Goal: Transaction & Acquisition: Purchase product/service

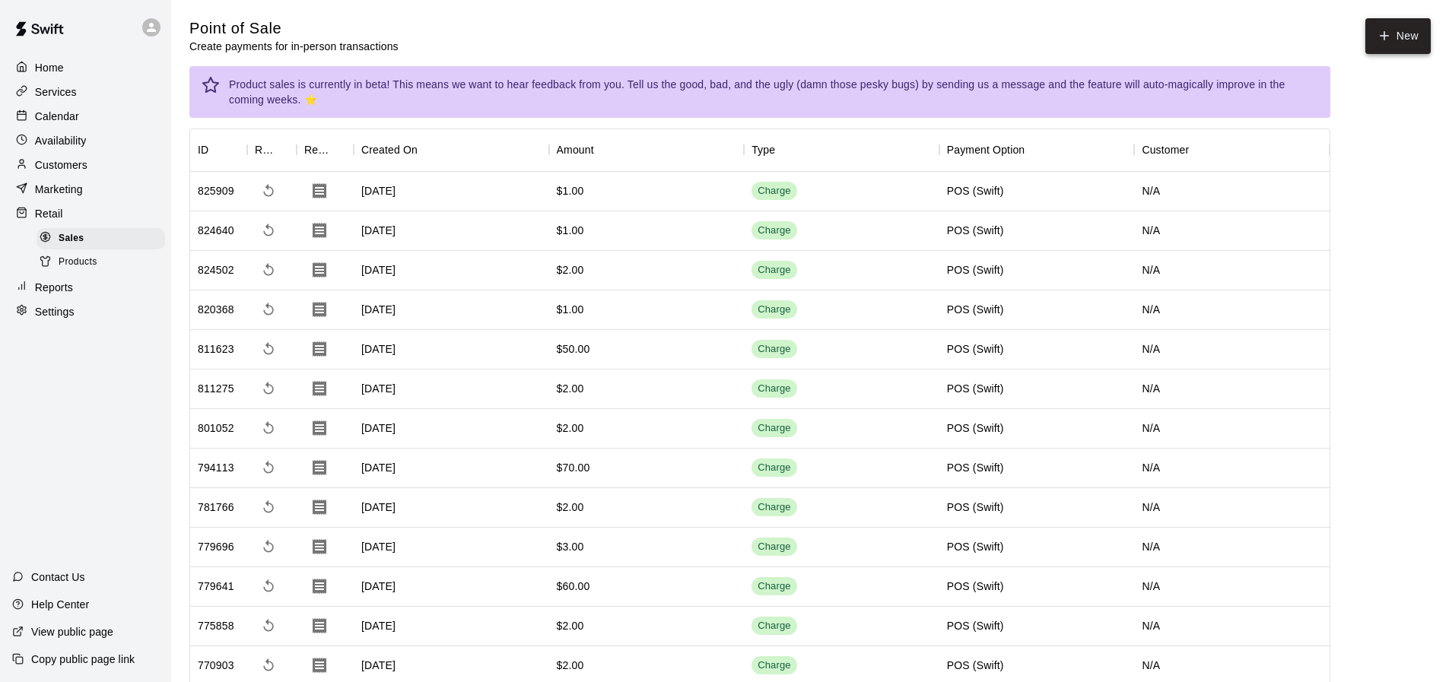
click at [1385, 53] on button "New" at bounding box center [1397, 36] width 65 height 36
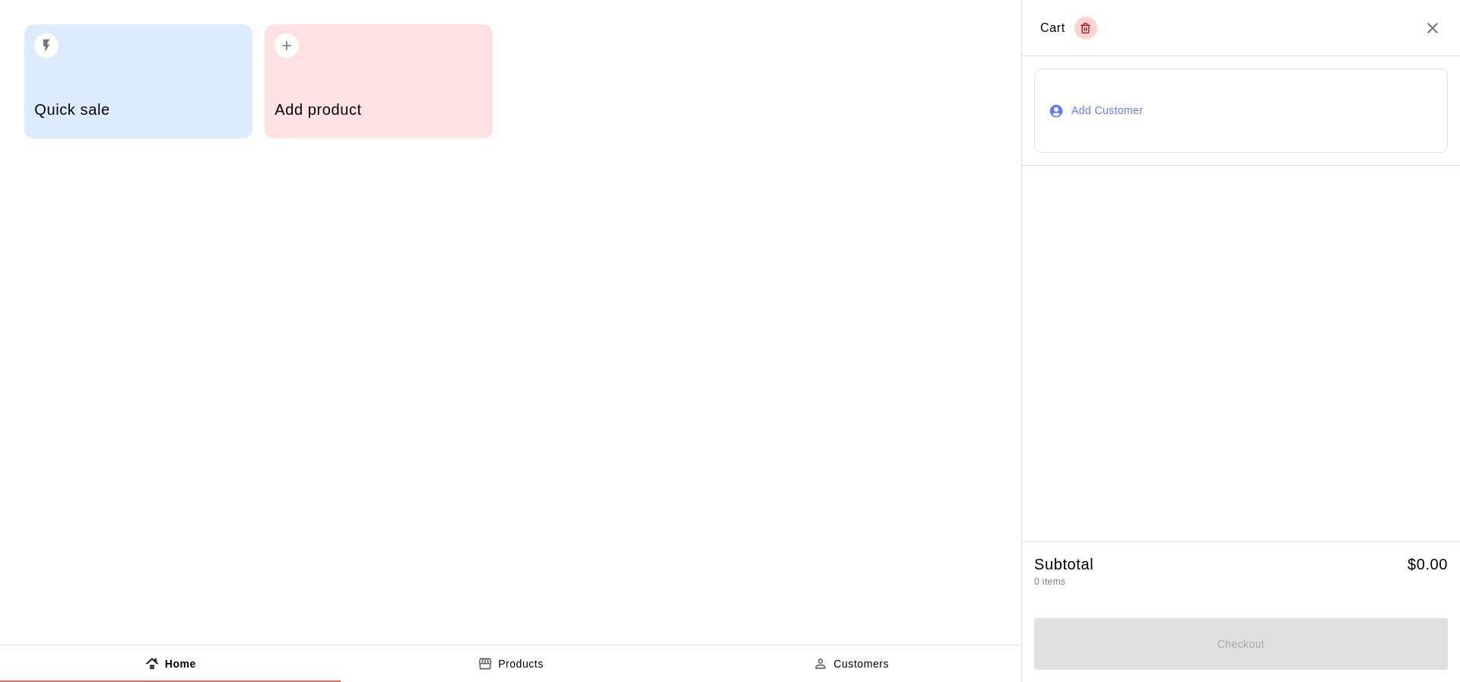
click at [124, 114] on h5 "Quick sale" at bounding box center [138, 110] width 208 height 21
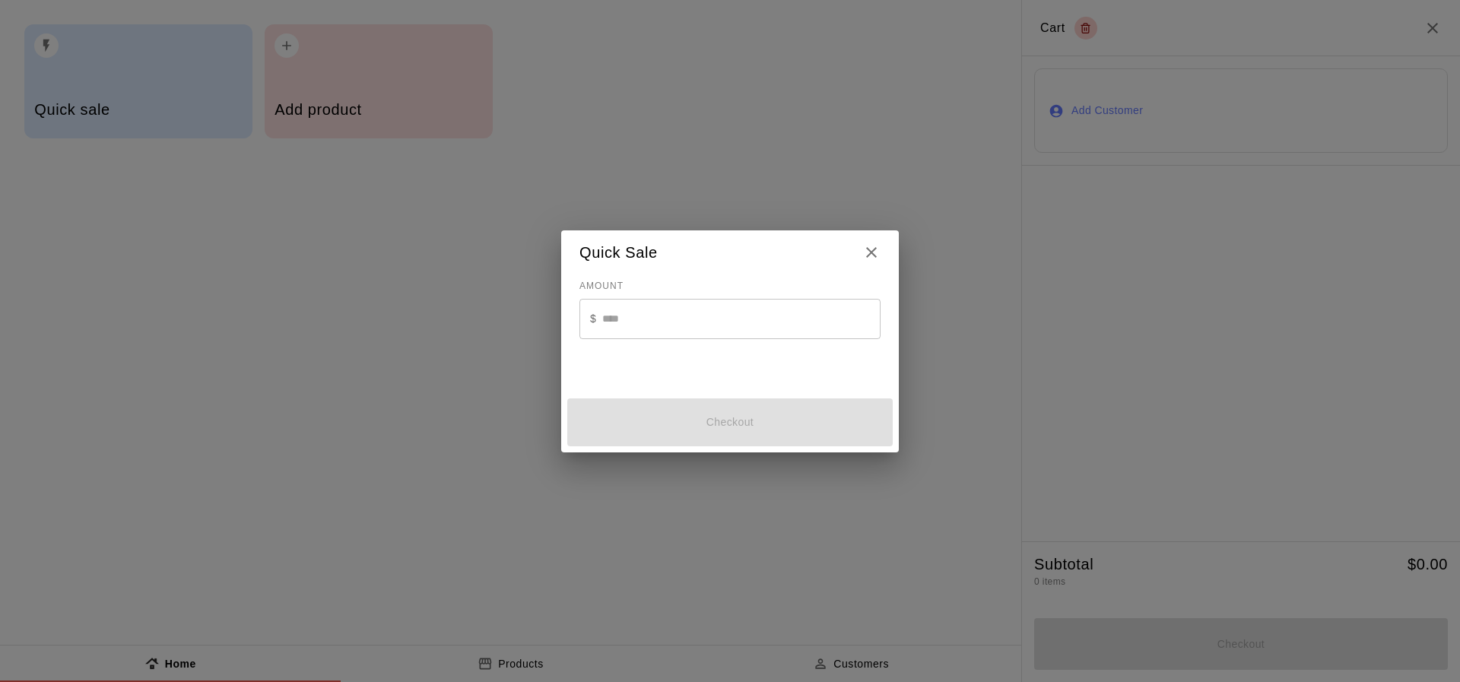
click at [628, 315] on input "text" at bounding box center [741, 319] width 278 height 40
type input "*"
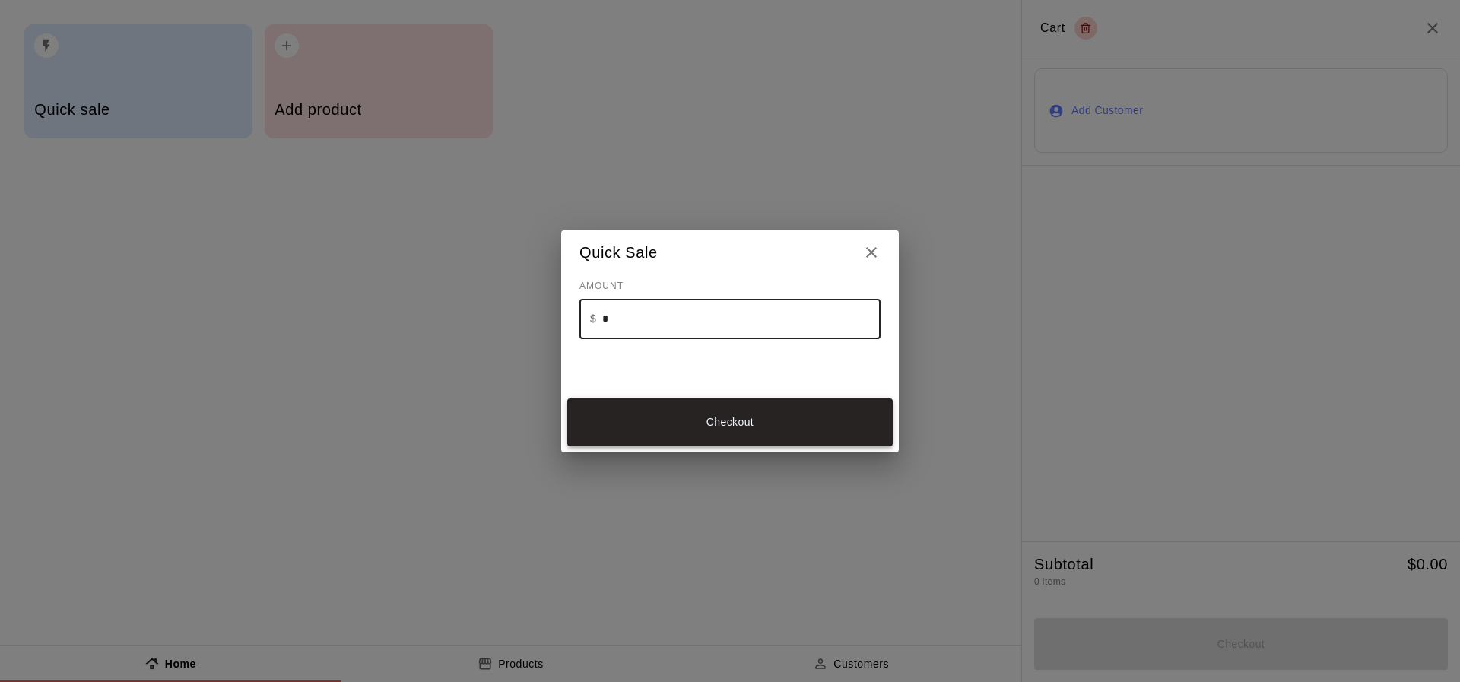
click at [657, 426] on button "Checkout" at bounding box center [729, 422] width 325 height 48
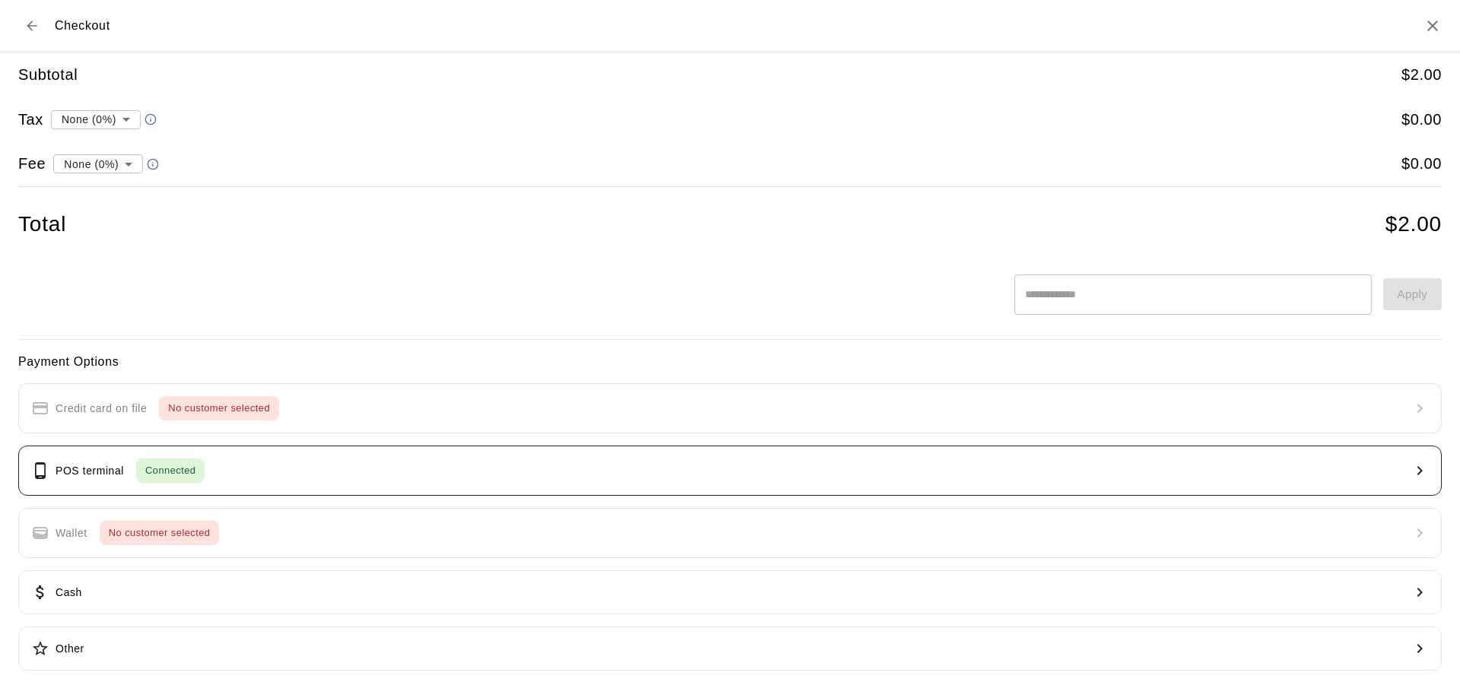
click at [586, 460] on button "POS terminal Connected" at bounding box center [730, 471] width 1424 height 50
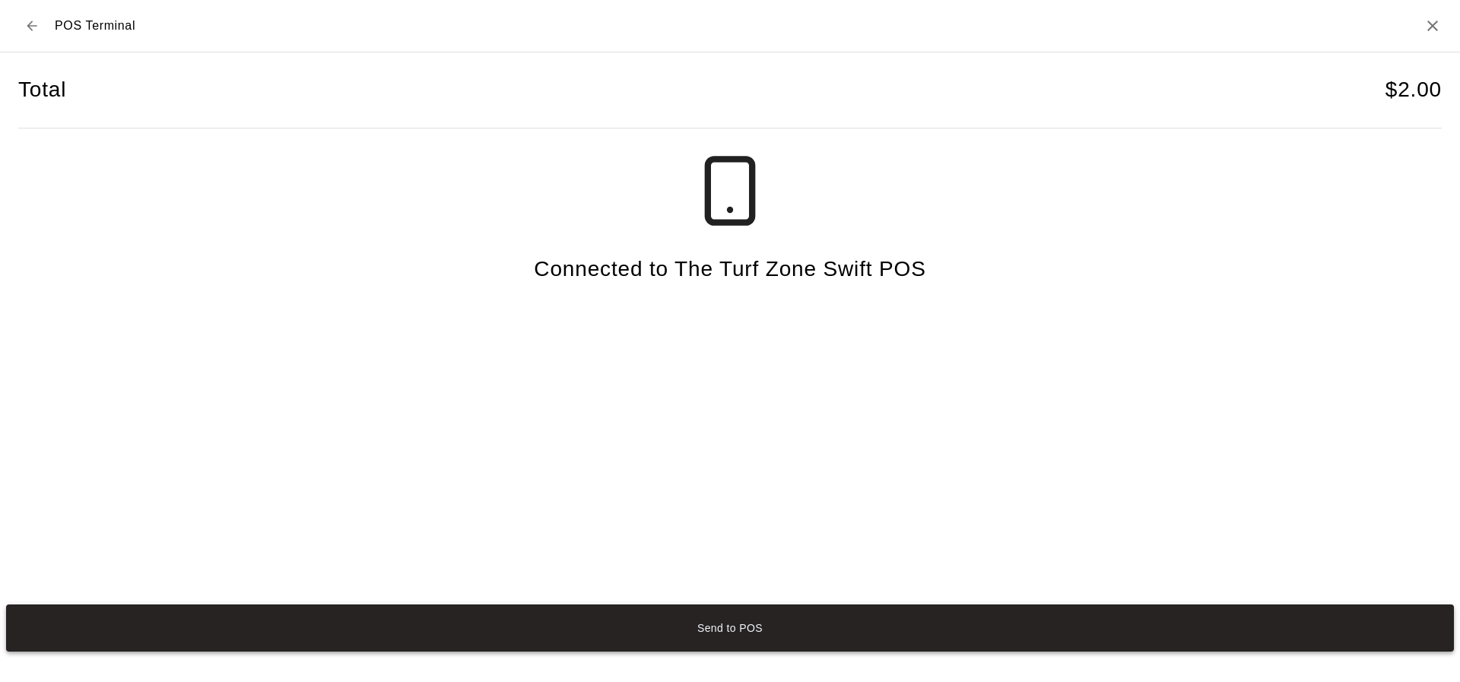
click at [721, 615] on button "Send to POS" at bounding box center [730, 629] width 1448 height 48
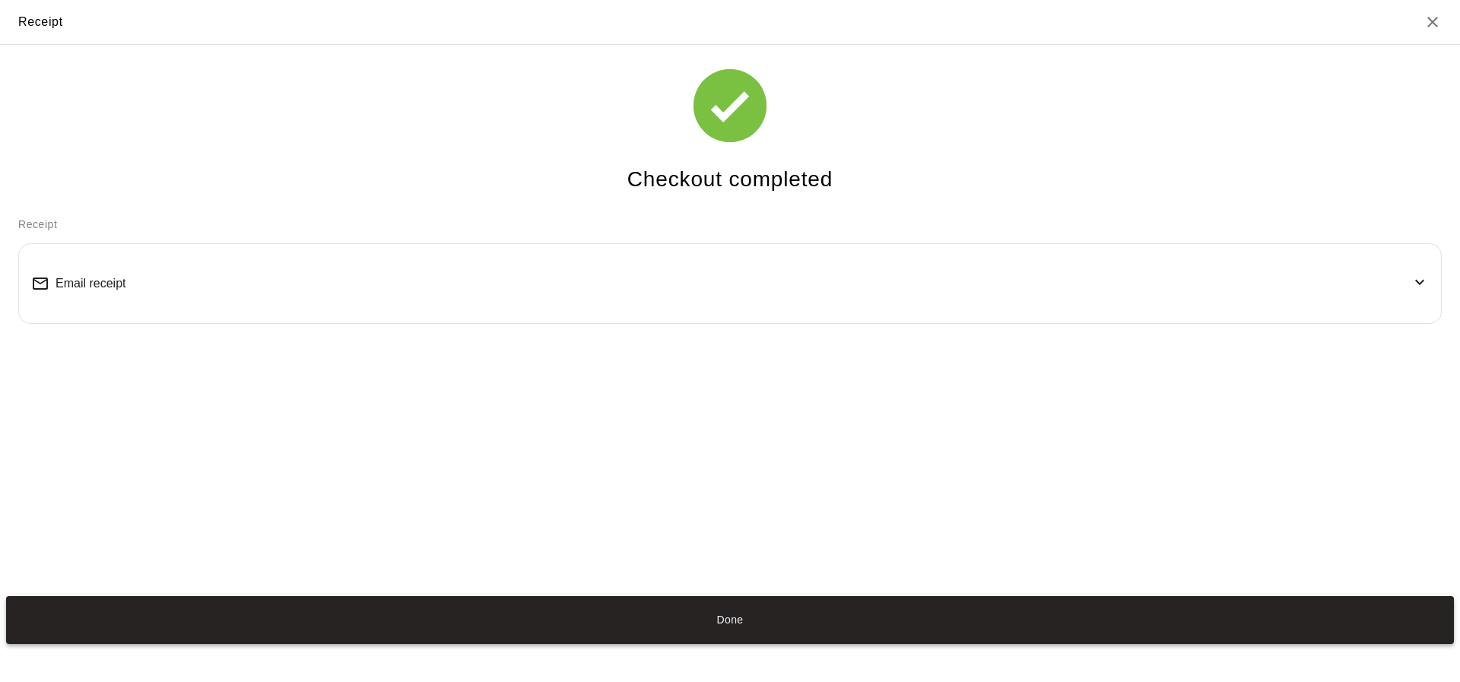
click at [332, 640] on button "Done" at bounding box center [730, 620] width 1448 height 48
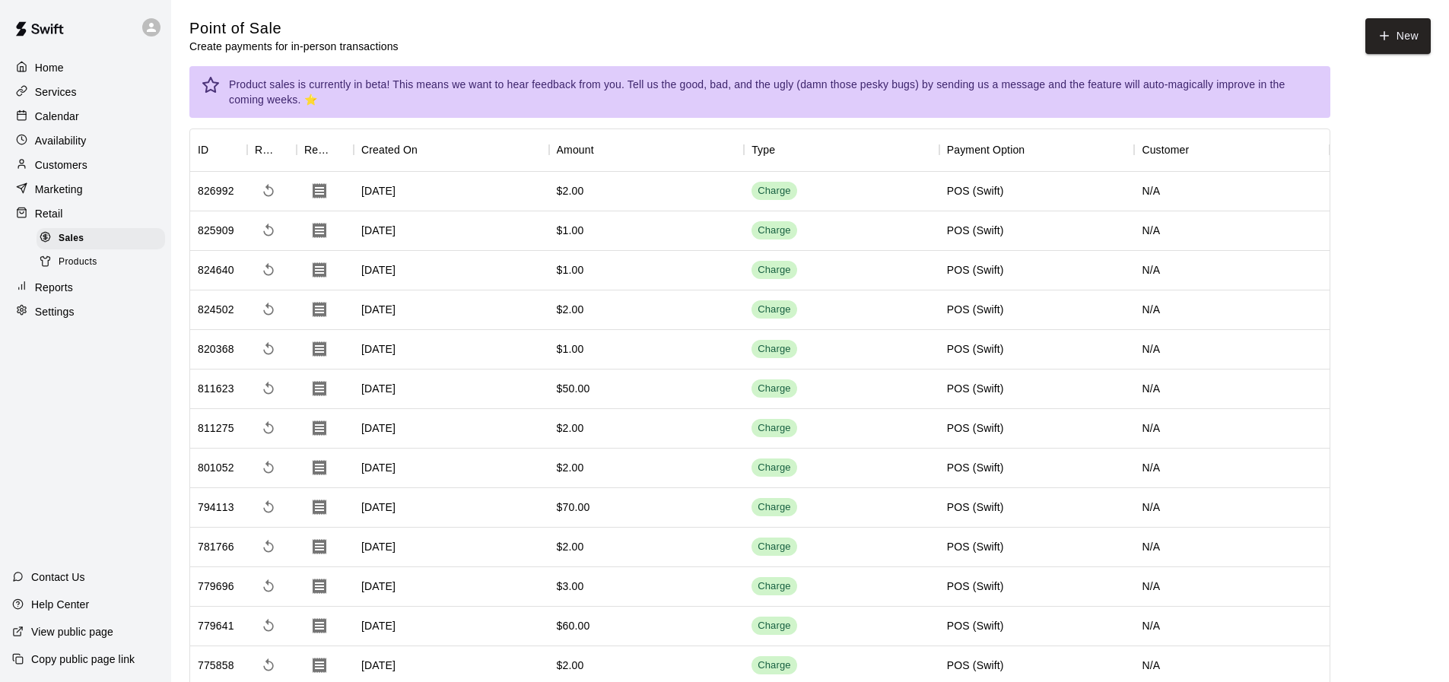
click at [46, 141] on p "Availability" at bounding box center [61, 140] width 52 height 15
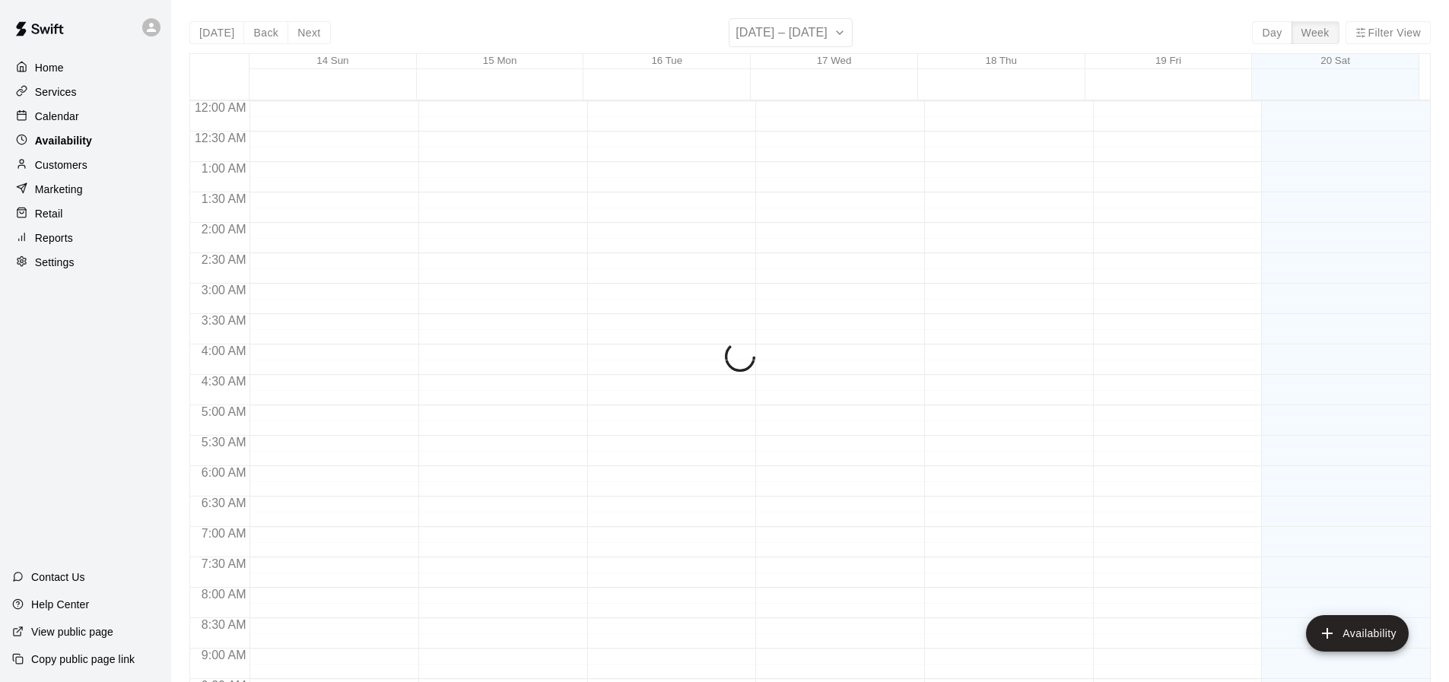
scroll to position [846, 0]
click at [50, 140] on p "Availability" at bounding box center [63, 140] width 57 height 15
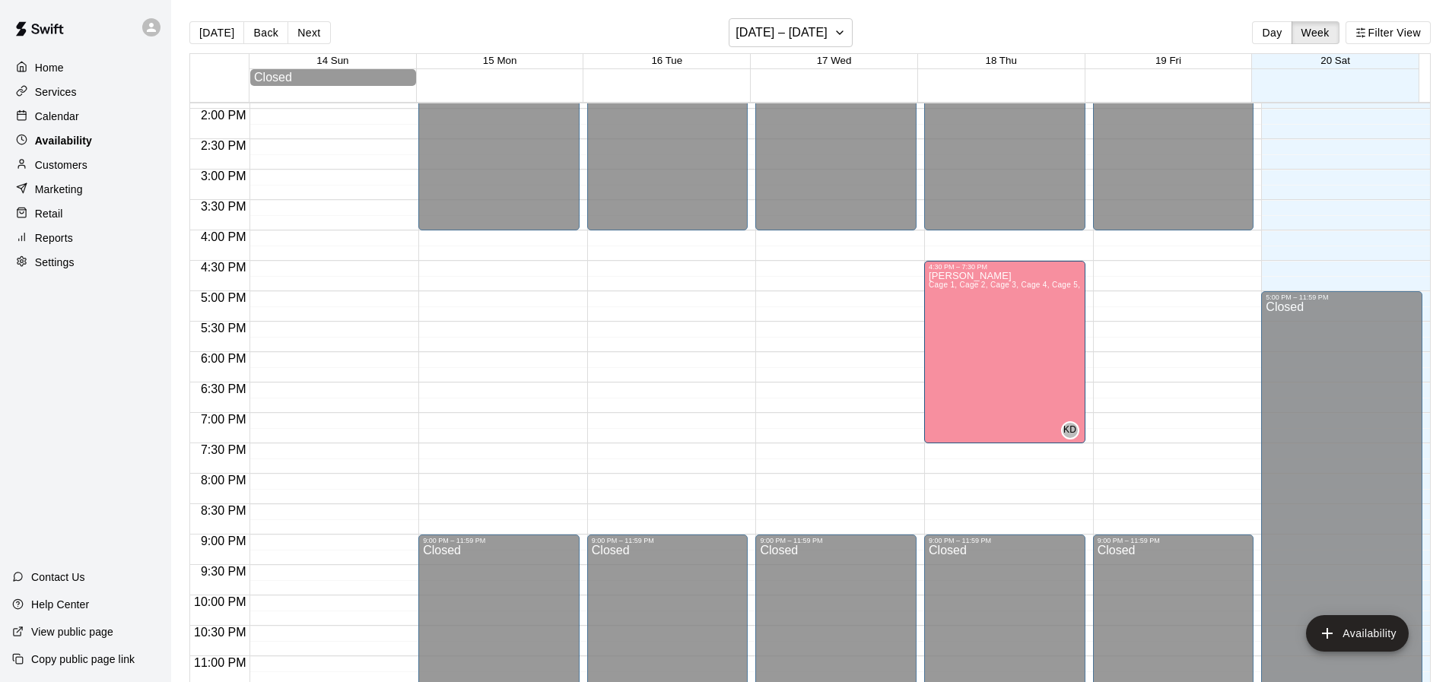
click at [37, 143] on p "Availability" at bounding box center [63, 140] width 57 height 15
click at [33, 124] on div at bounding box center [25, 117] width 19 height 14
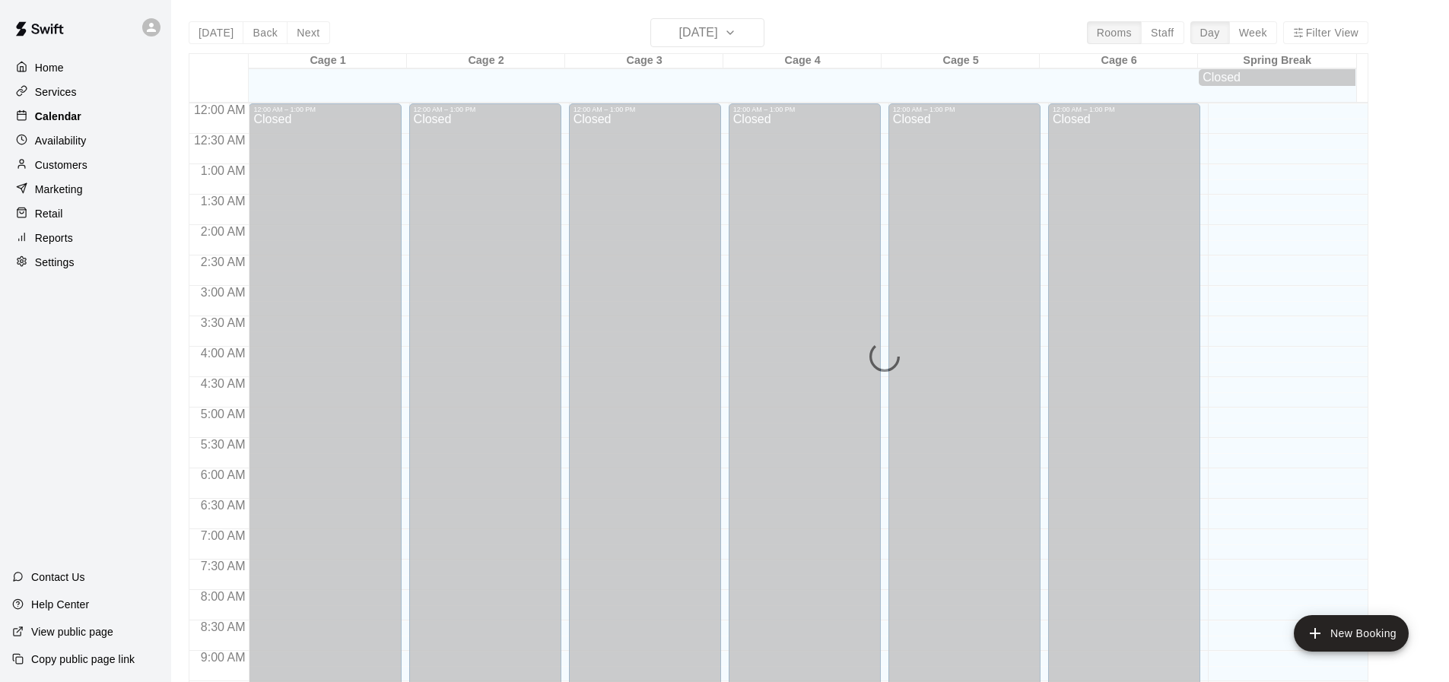
scroll to position [816, 0]
